Goal: Task Accomplishment & Management: Complete application form

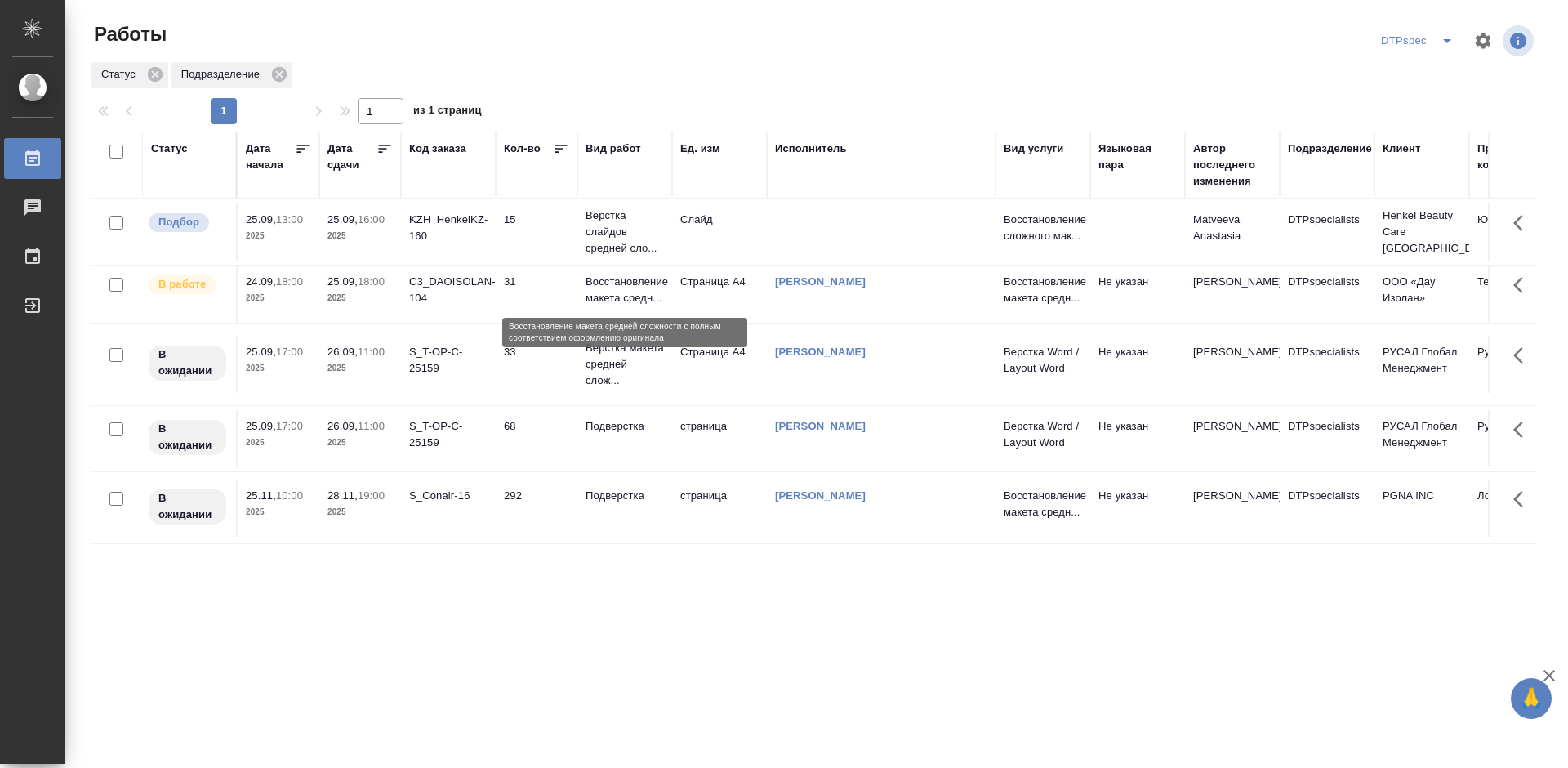
click at [610, 291] on p "Восстановление макета средн..." at bounding box center [624, 290] width 78 height 33
click at [611, 291] on p "Восстановление макета средн..." at bounding box center [624, 290] width 78 height 33
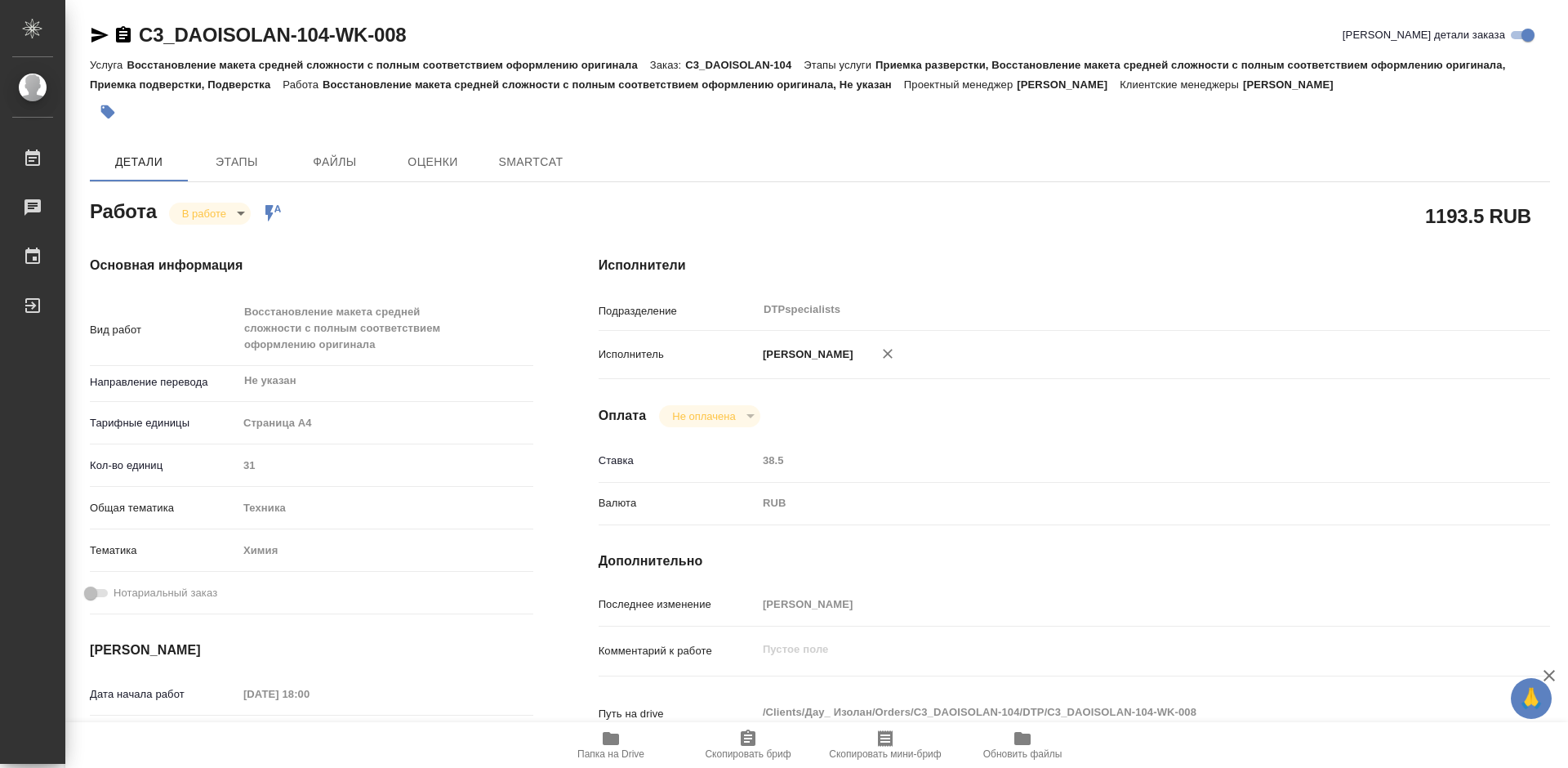
type textarea "x"
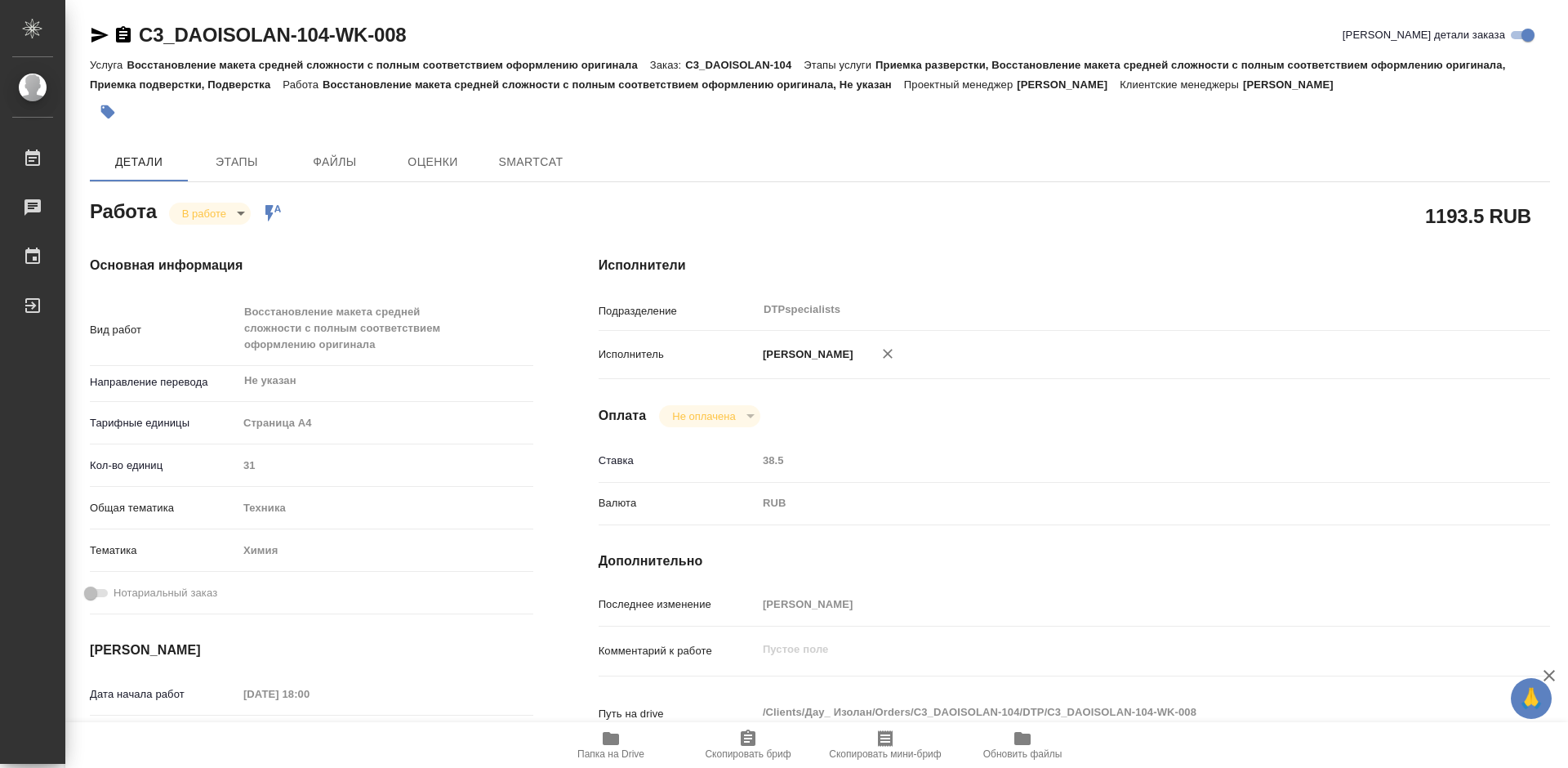
type textarea "x"
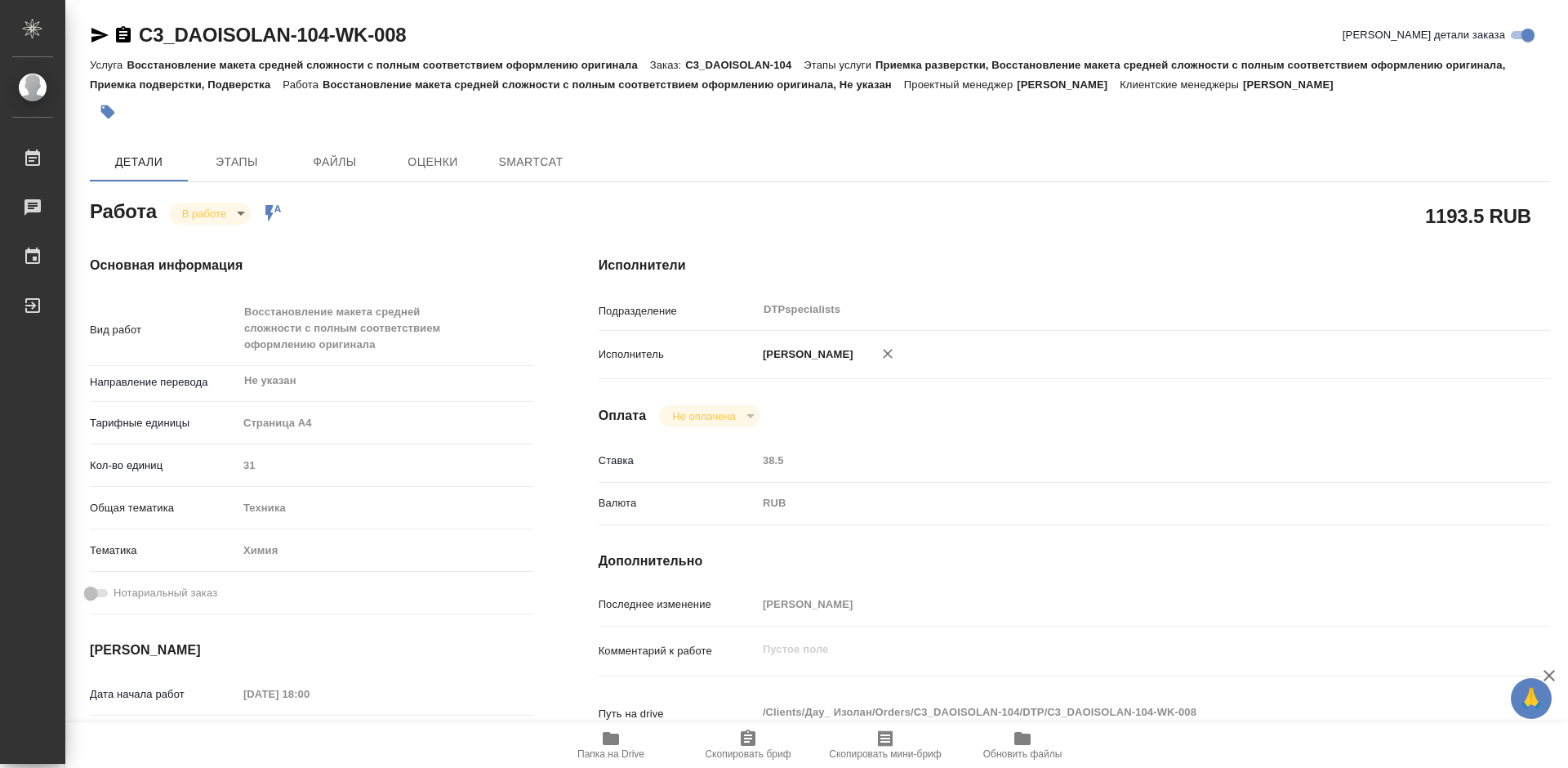
type textarea "x"
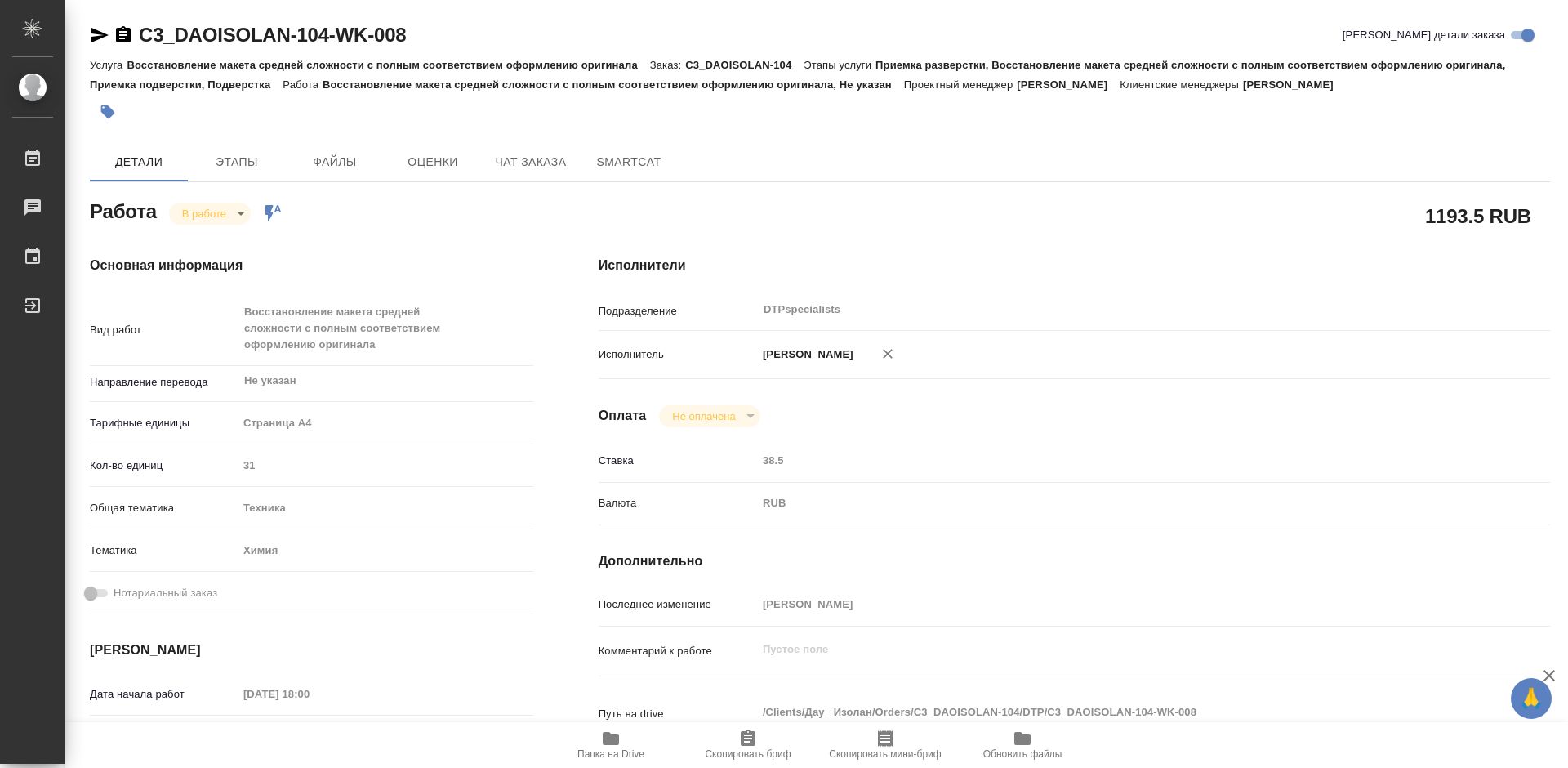
type textarea "x"
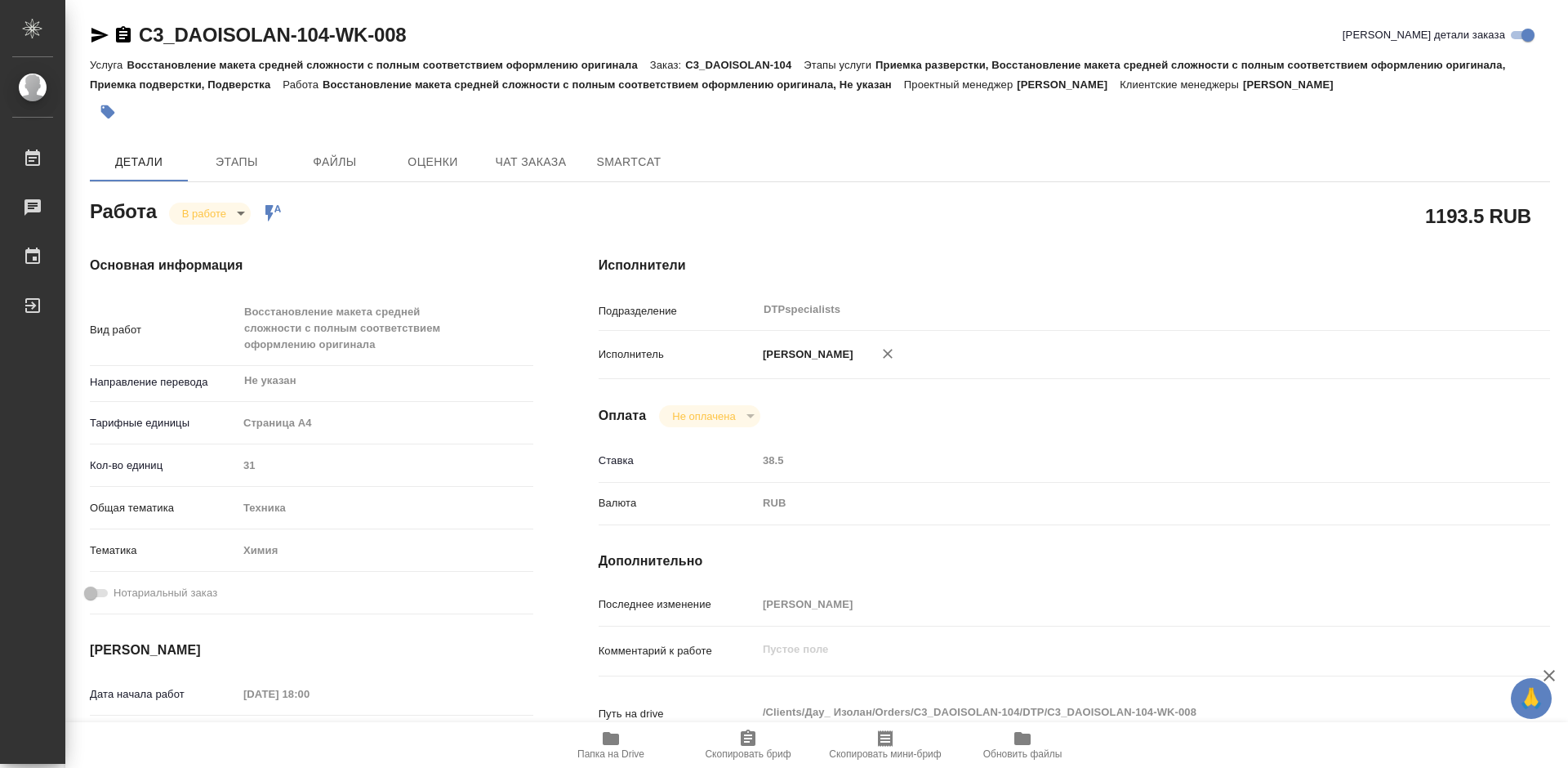
type textarea "x"
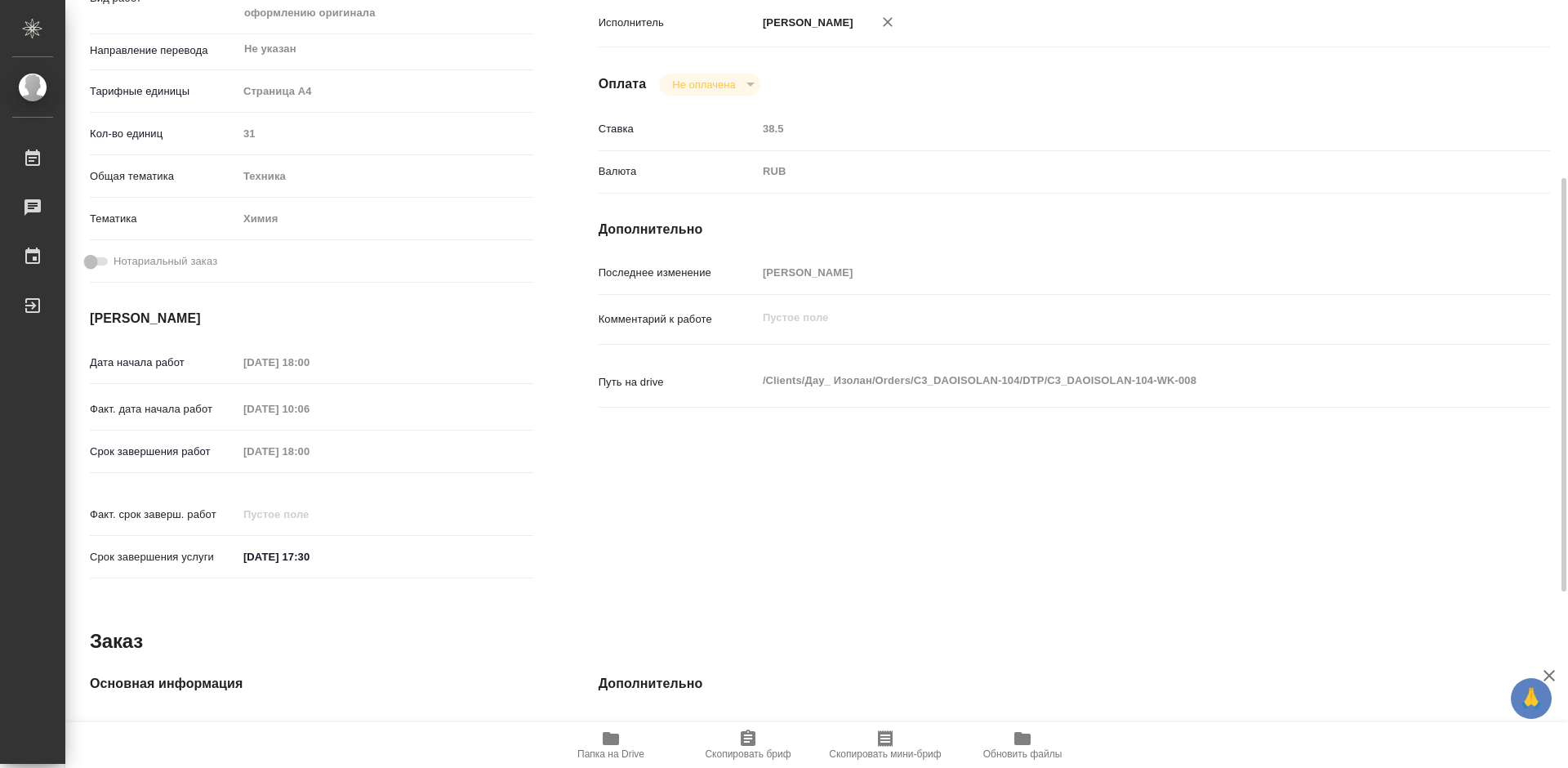
scroll to position [86, 0]
